Goal: Check status: Check status

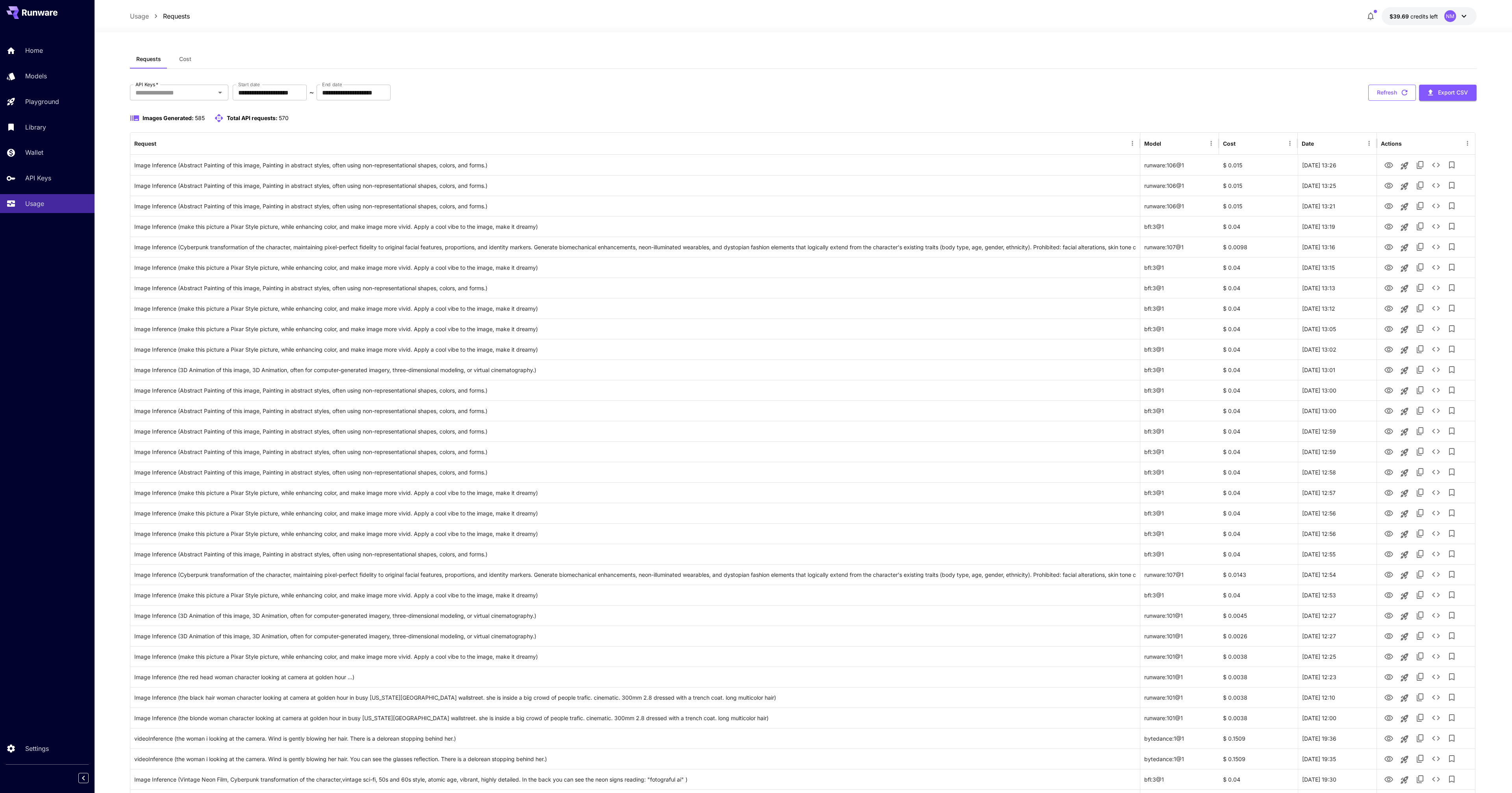
click at [1391, 89] on button "Refresh" at bounding box center [1392, 93] width 48 height 16
click at [1388, 93] on button "Refresh" at bounding box center [1392, 93] width 48 height 16
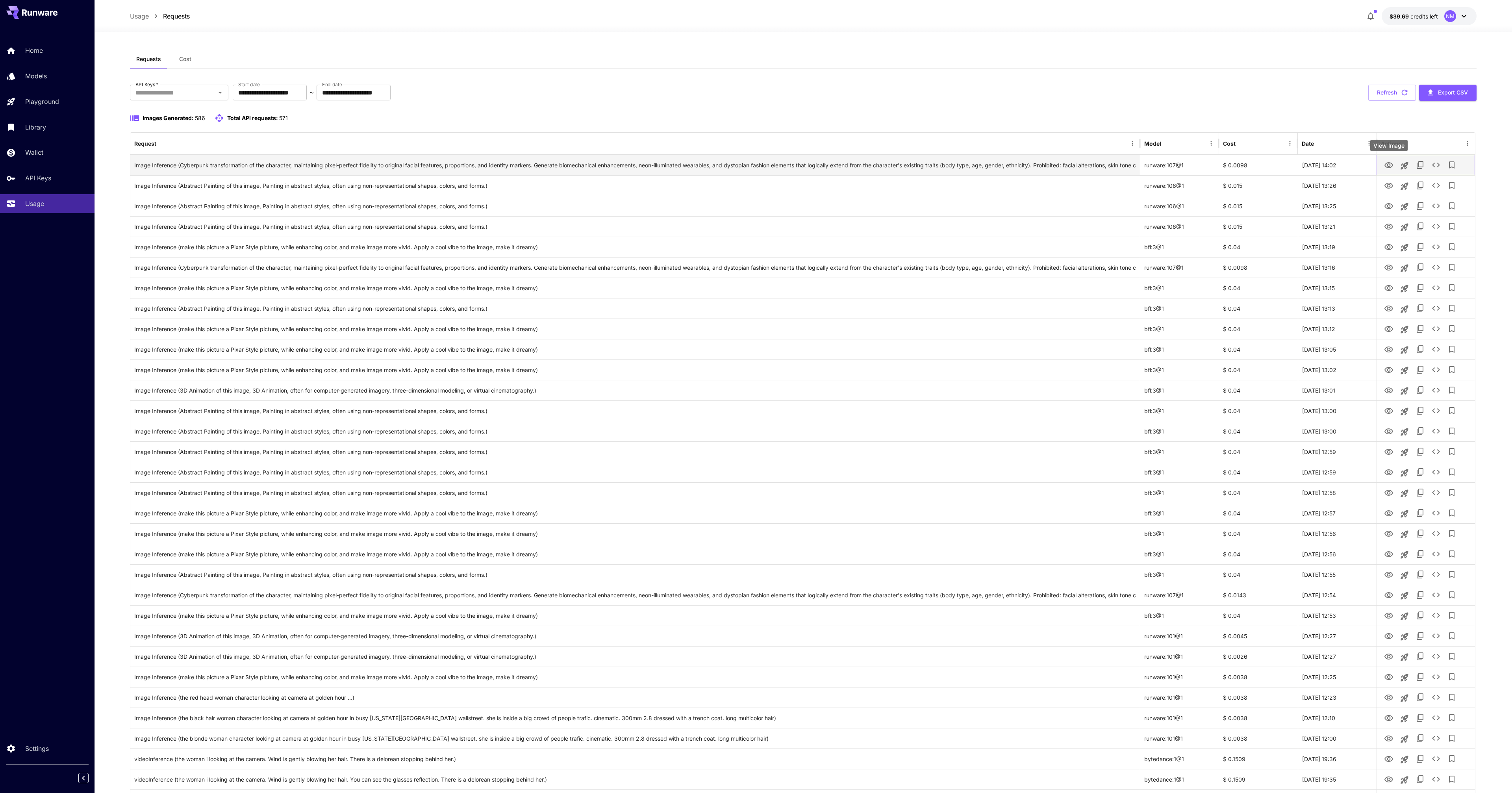
click at [1393, 167] on icon "View Image" at bounding box center [1389, 166] width 9 height 9
click at [1388, 90] on button "Refresh" at bounding box center [1392, 93] width 48 height 16
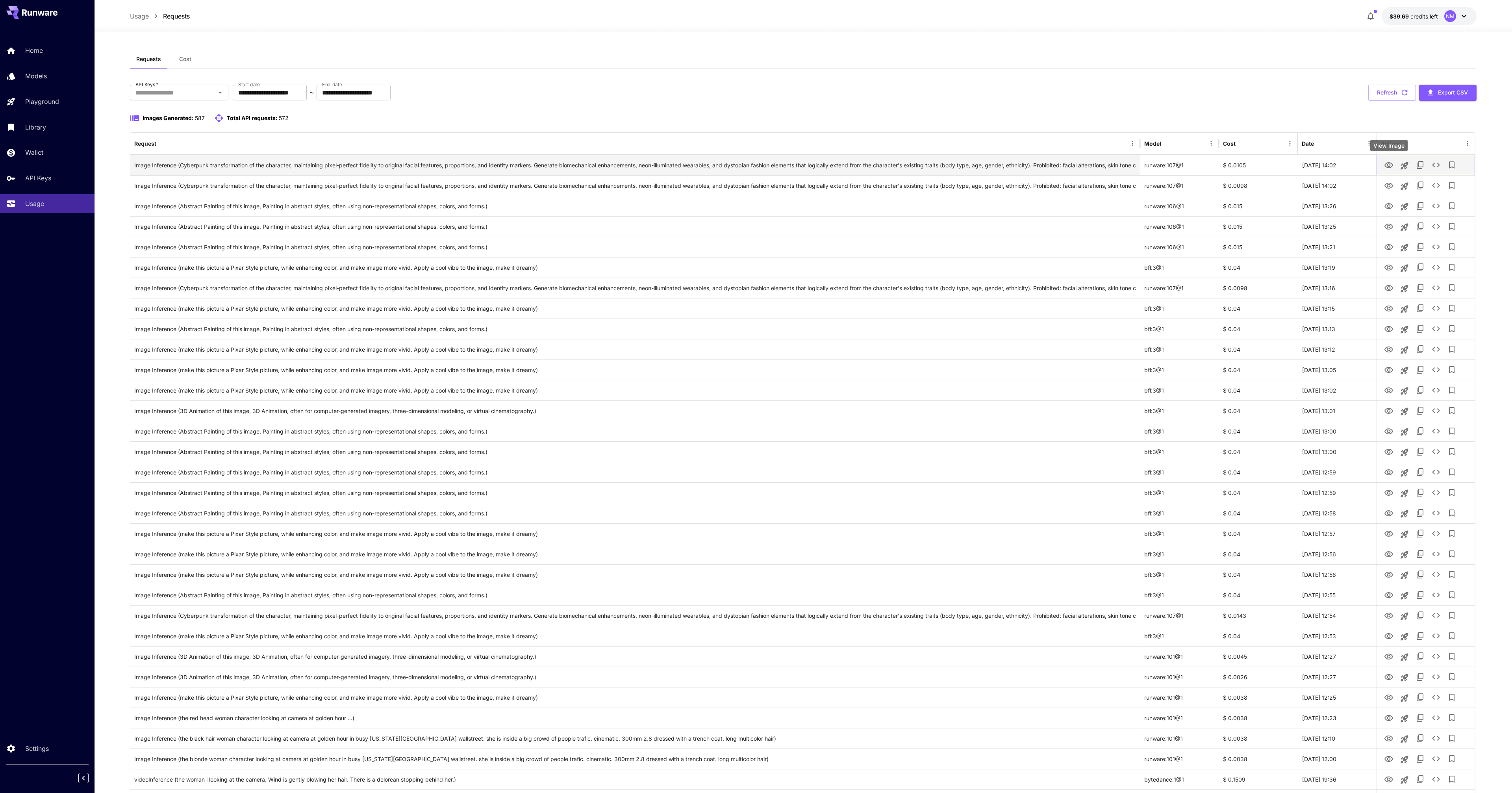
click at [1392, 163] on icon "View Image" at bounding box center [1389, 166] width 9 height 9
click at [1388, 100] on button "Refresh" at bounding box center [1392, 93] width 48 height 16
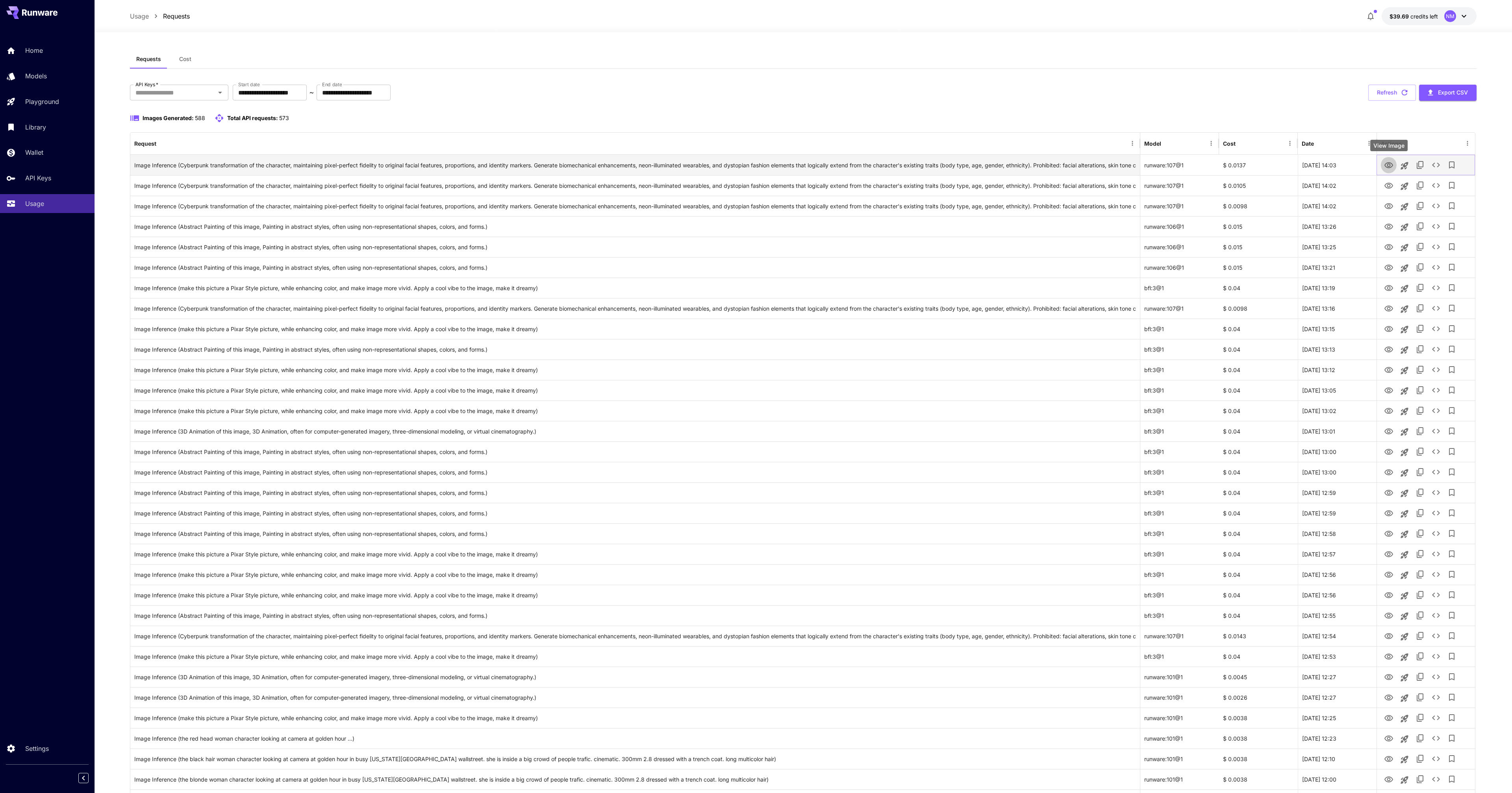
click at [1388, 167] on icon "View Image" at bounding box center [1389, 166] width 9 height 9
click at [711, 73] on div "**********" at bounding box center [803, 628] width 1346 height 1156
click at [1398, 99] on button "Refresh" at bounding box center [1392, 93] width 48 height 16
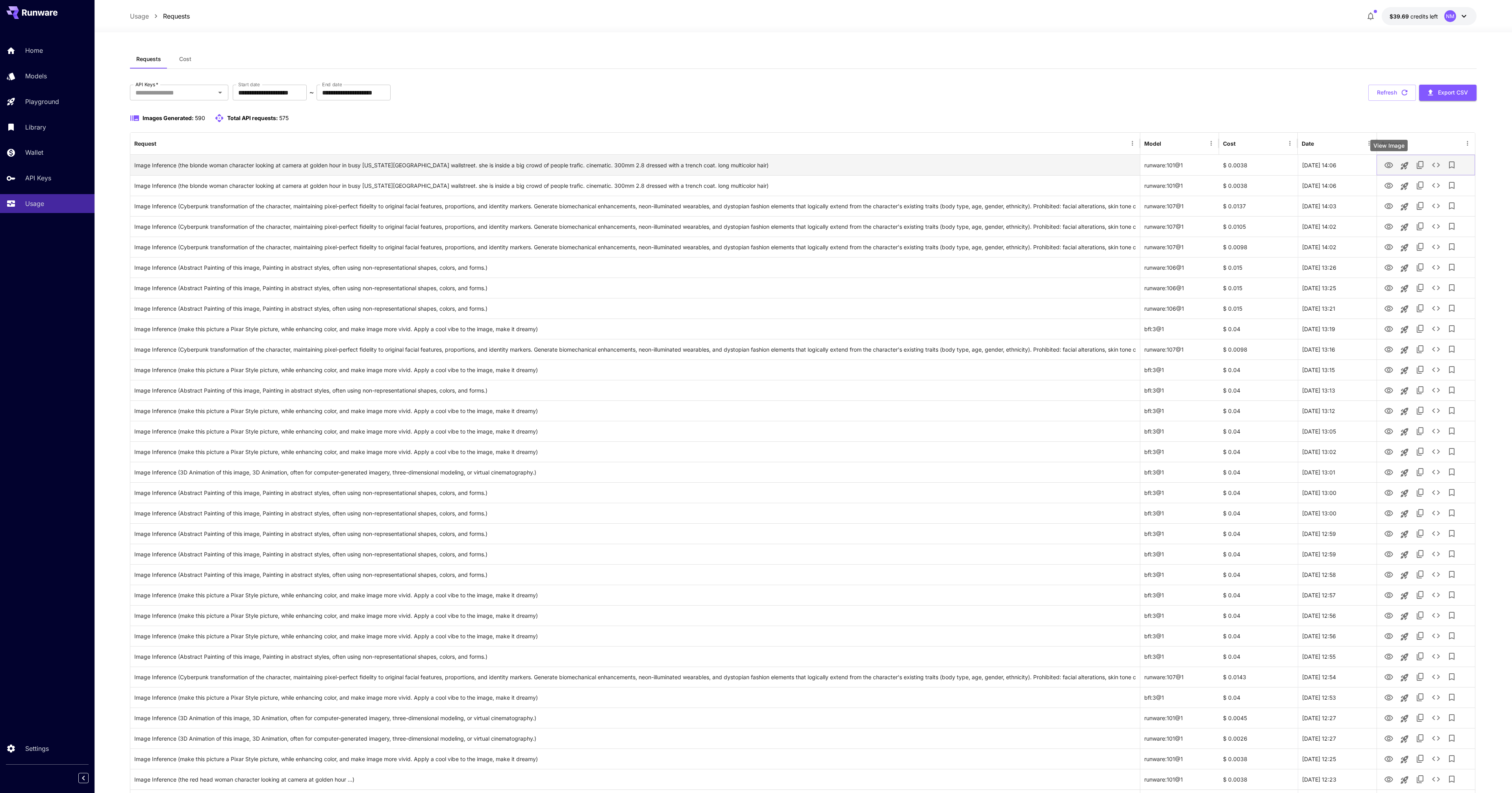
click at [1387, 168] on icon "View Image" at bounding box center [1389, 166] width 9 height 9
click at [1390, 181] on icon "View Image" at bounding box center [1389, 186] width 9 height 9
click at [1389, 94] on button "Refresh" at bounding box center [1392, 93] width 48 height 16
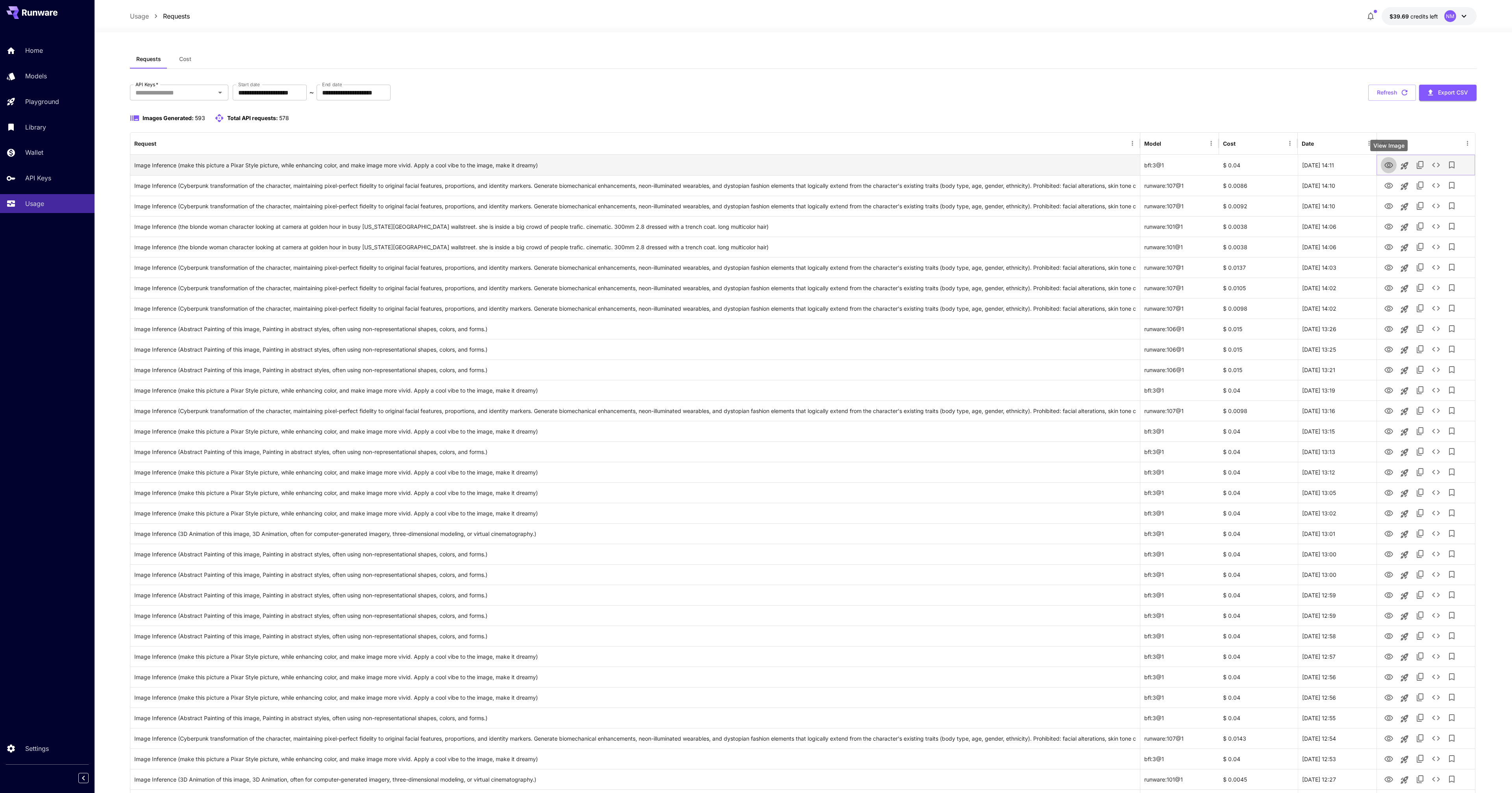
click at [1391, 167] on icon "View Image" at bounding box center [1389, 165] width 9 height 6
click at [1392, 186] on icon "View Image" at bounding box center [1389, 185] width 9 height 6
click at [1388, 205] on icon "View Image" at bounding box center [1389, 206] width 9 height 6
click at [1388, 226] on icon "View Image" at bounding box center [1389, 227] width 9 height 9
click at [1099, 130] on div "Images Generated: 593 Total API requests: 578" at bounding box center [803, 123] width 1346 height 19
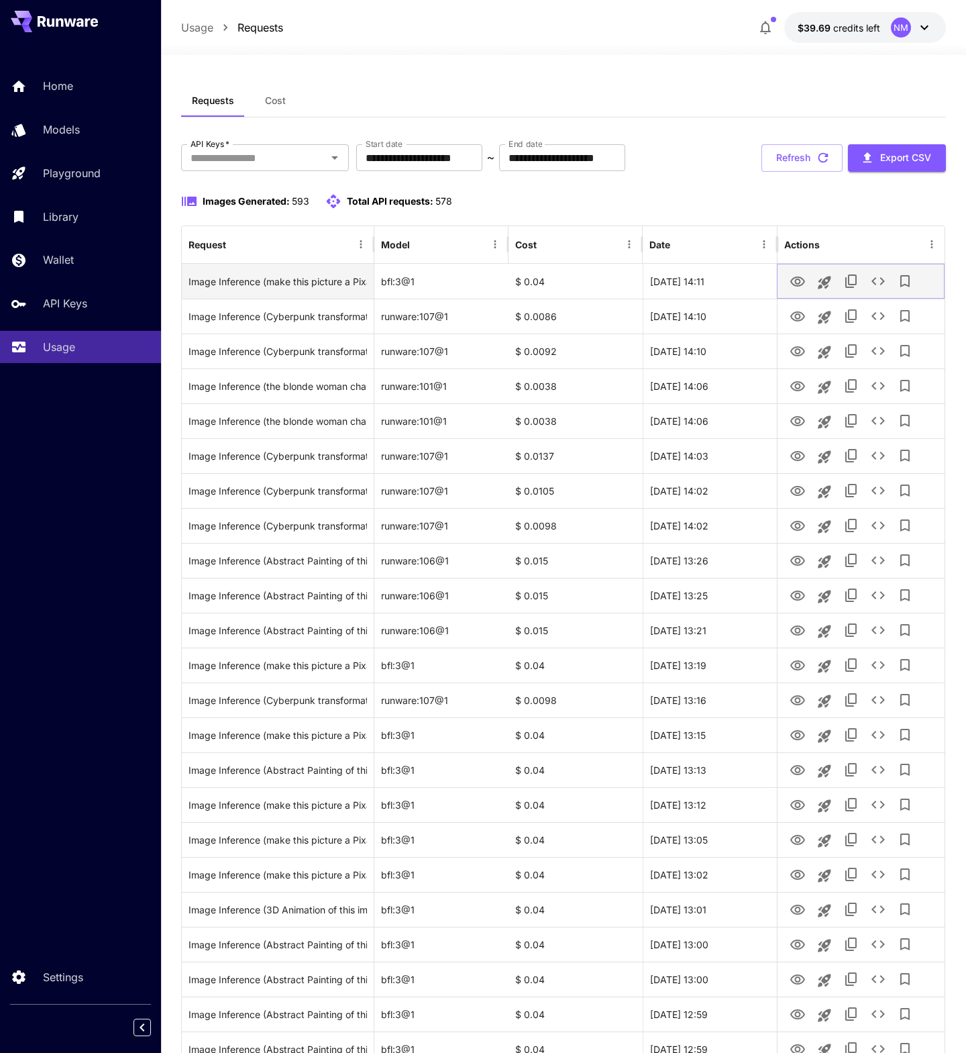
click at [804, 280] on icon "View Image" at bounding box center [797, 281] width 15 height 10
click at [809, 158] on button "Refresh" at bounding box center [801, 158] width 81 height 28
click at [797, 284] on icon "View Image" at bounding box center [797, 281] width 15 height 10
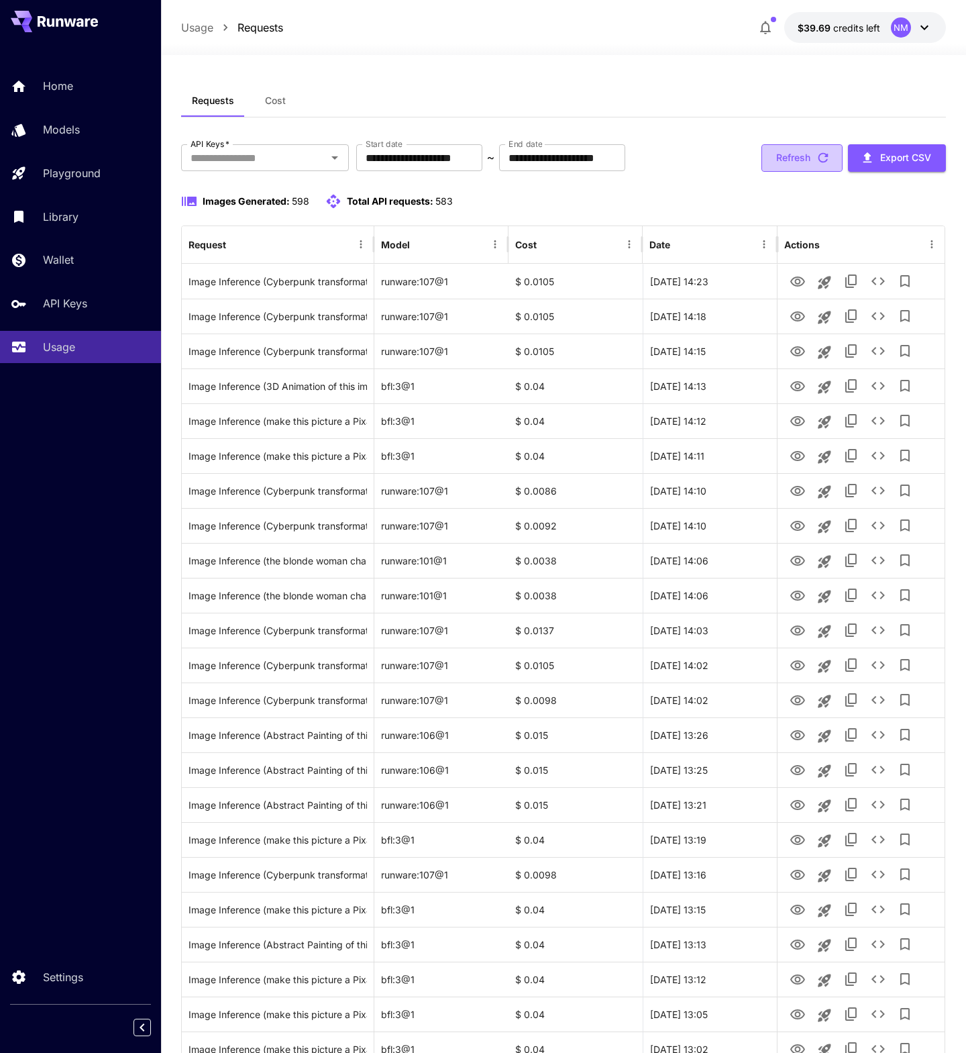
click at [819, 160] on icon "button" at bounding box center [823, 158] width 10 height 10
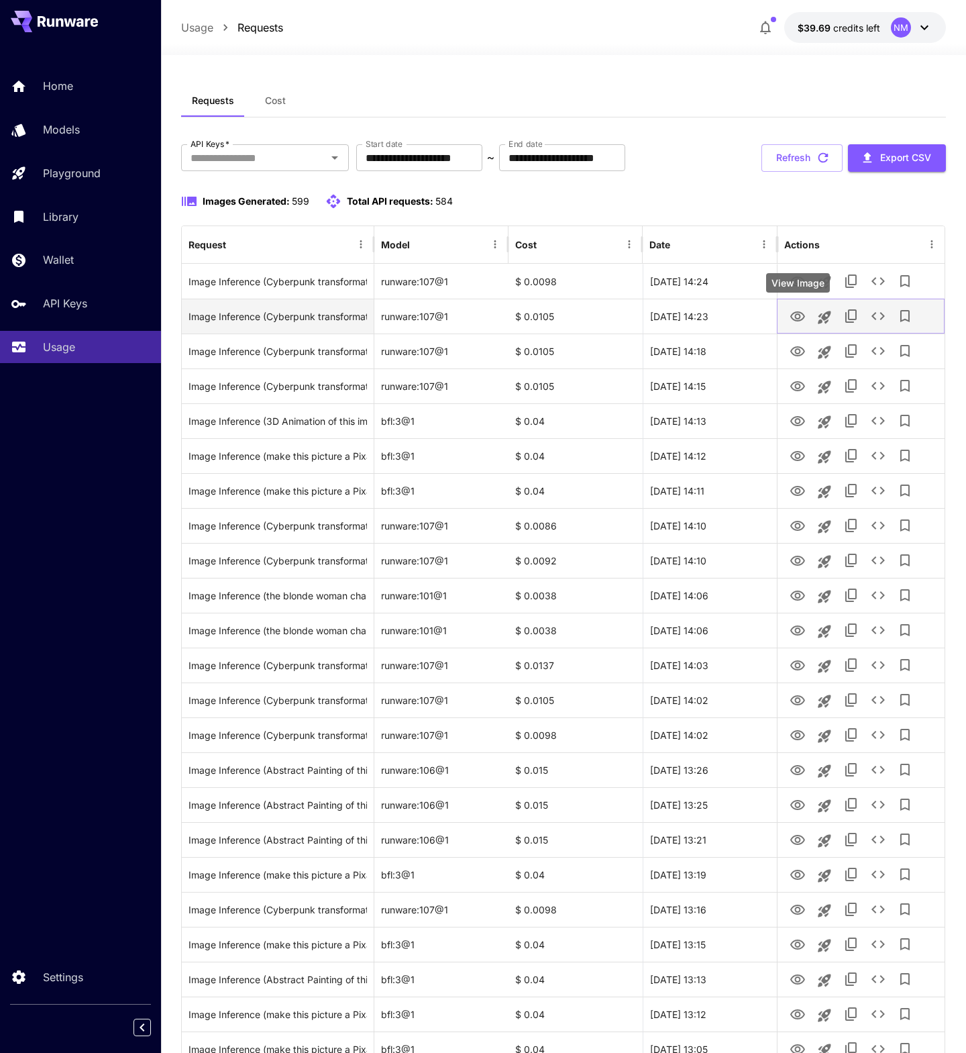
click at [800, 319] on icon "View Image" at bounding box center [797, 316] width 15 height 10
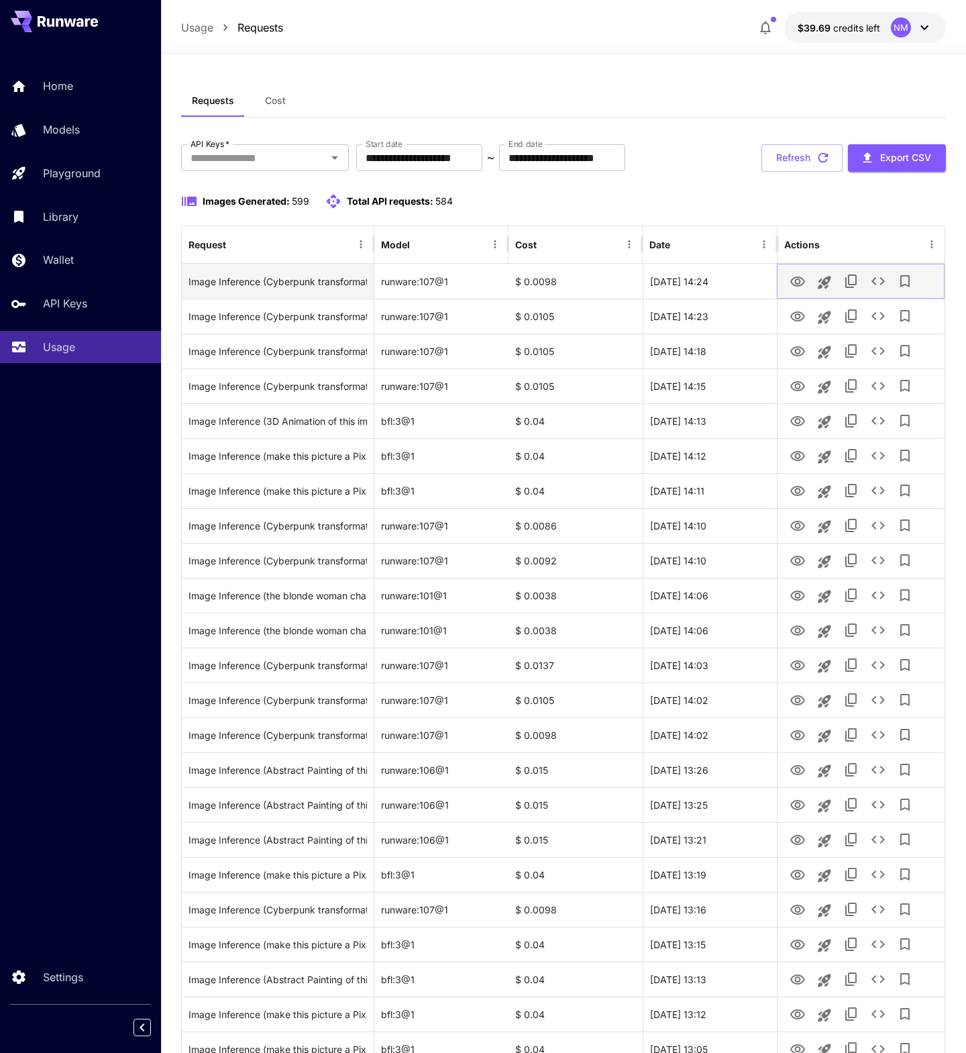
click at [797, 280] on icon "View Image" at bounding box center [798, 282] width 16 height 16
click at [793, 169] on button "Refresh" at bounding box center [801, 158] width 81 height 28
click at [794, 291] on button "View Image" at bounding box center [797, 281] width 27 height 28
click at [797, 286] on icon "View Image" at bounding box center [798, 282] width 16 height 16
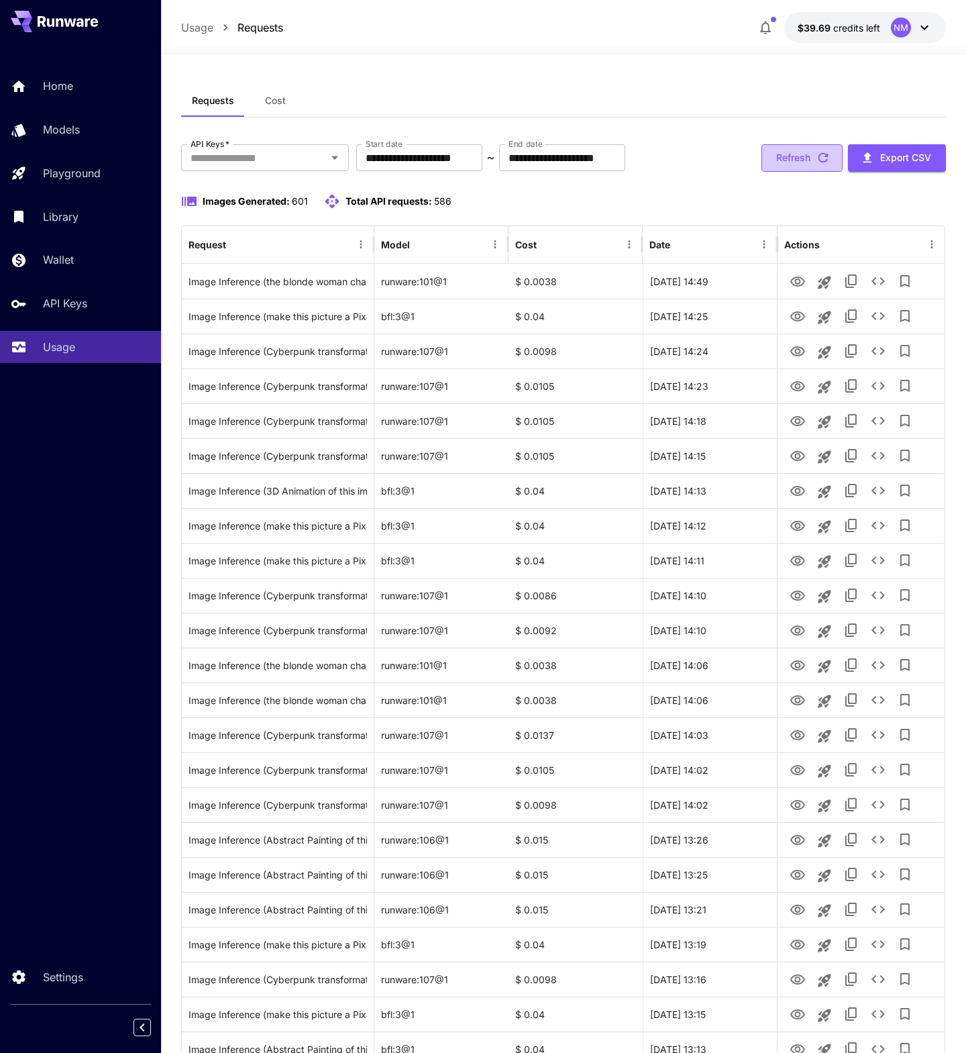
click at [802, 156] on button "Refresh" at bounding box center [801, 158] width 81 height 28
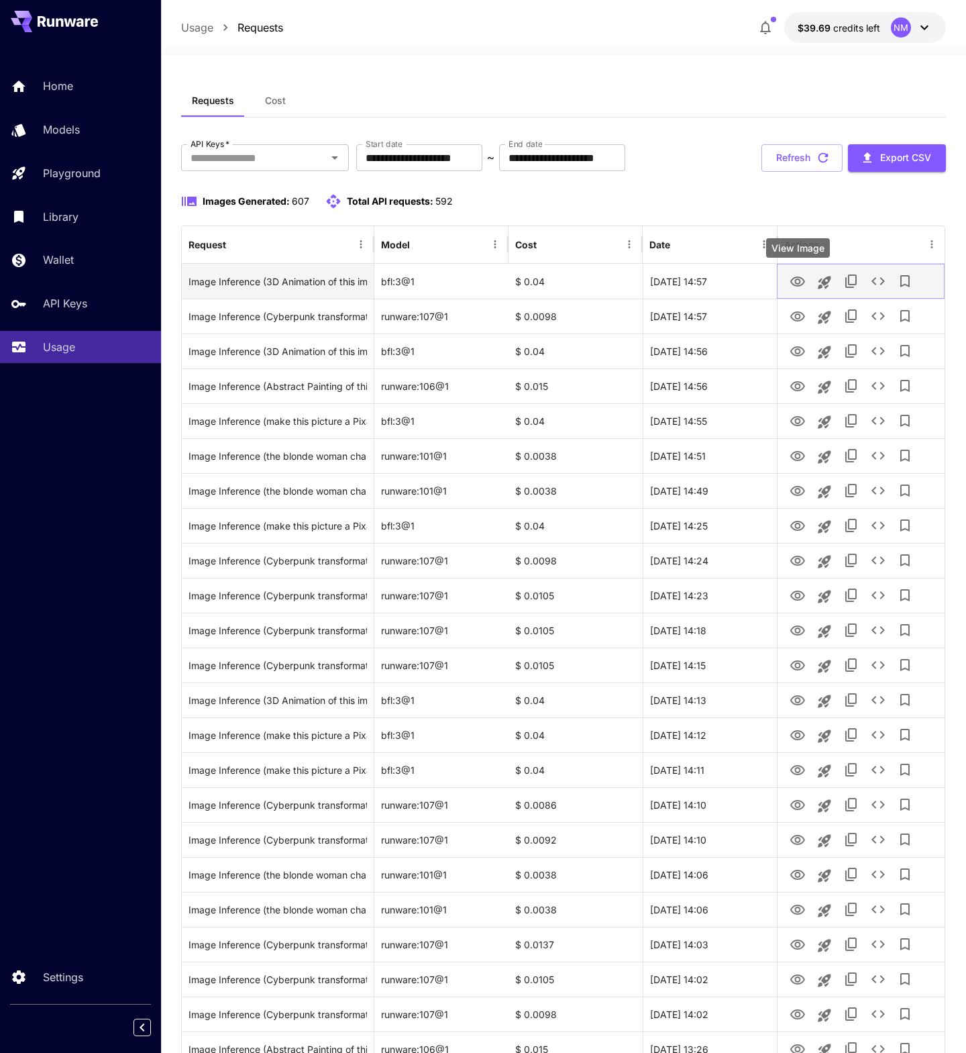
click at [800, 280] on icon "View Image" at bounding box center [797, 281] width 15 height 10
click at [806, 147] on button "Refresh" at bounding box center [801, 158] width 81 height 28
click at [796, 282] on icon "View Image" at bounding box center [798, 282] width 16 height 16
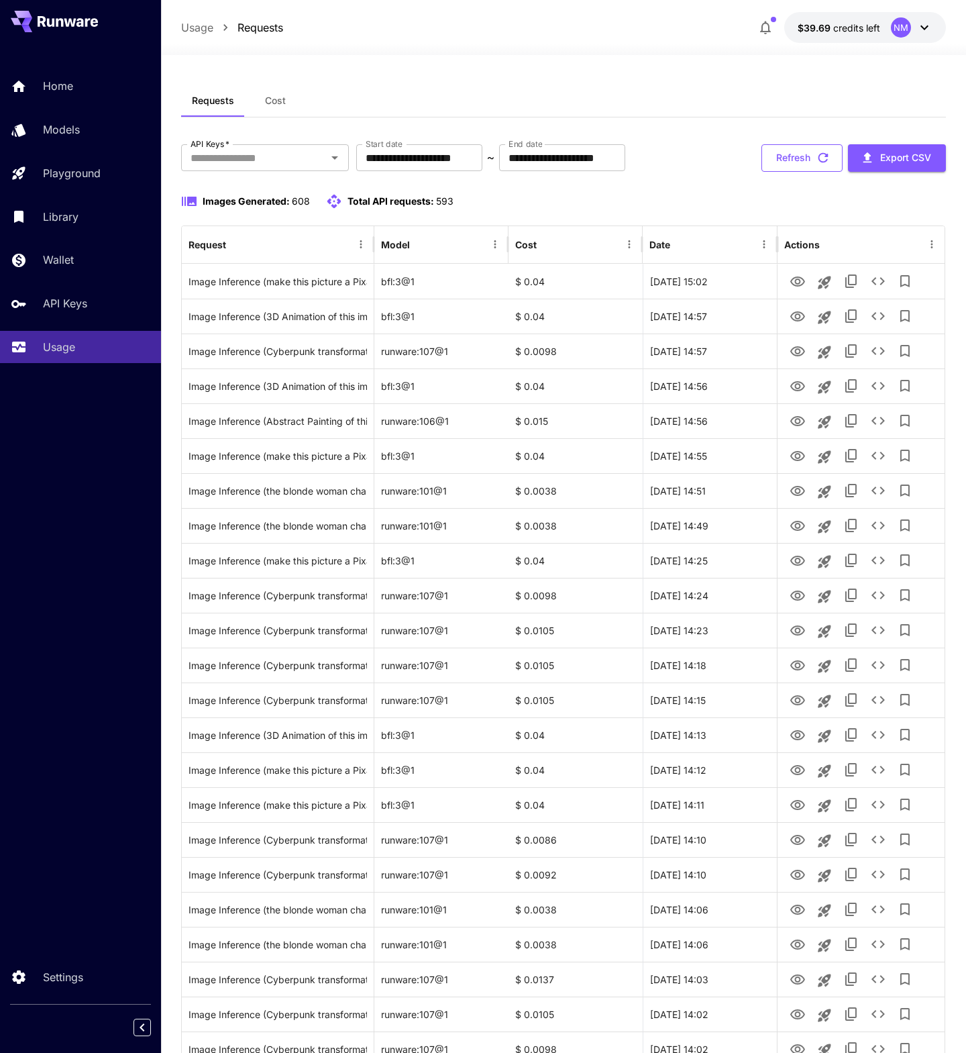
click at [810, 160] on button "Refresh" at bounding box center [801, 158] width 81 height 28
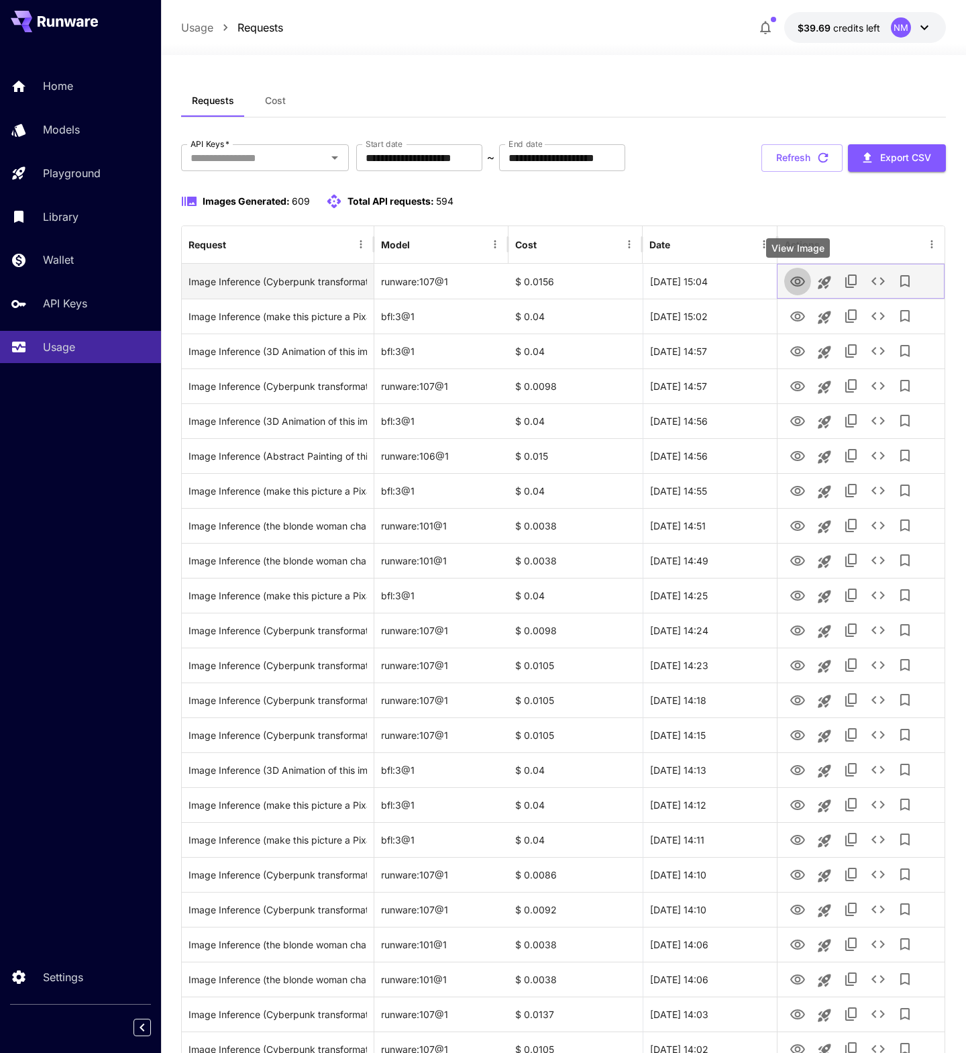
click at [798, 280] on icon "View Image" at bounding box center [798, 282] width 16 height 16
click at [797, 284] on icon "View Image" at bounding box center [798, 282] width 16 height 16
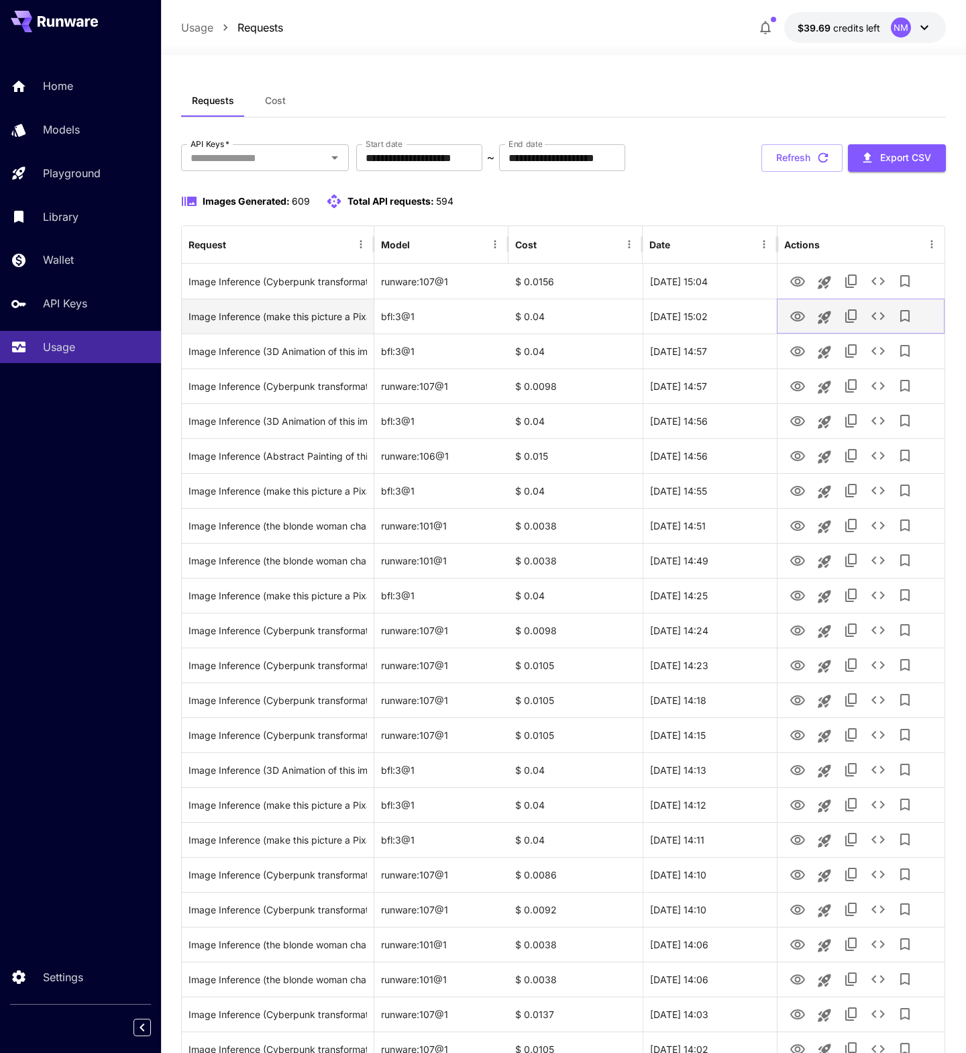
click at [795, 315] on icon "View Image" at bounding box center [797, 316] width 15 height 10
